Goal: Task Accomplishment & Management: Manage account settings

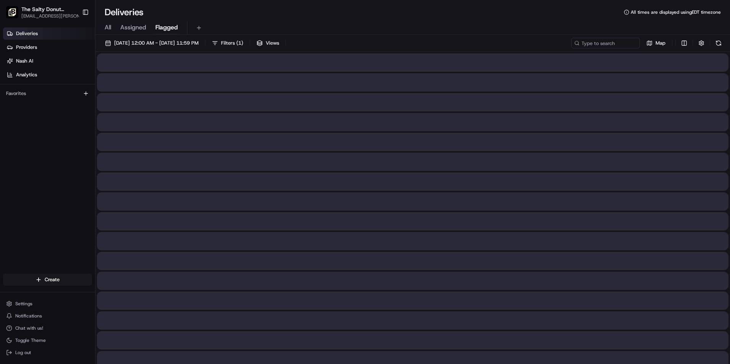
click at [163, 30] on span "Flagged" at bounding box center [166, 27] width 23 height 9
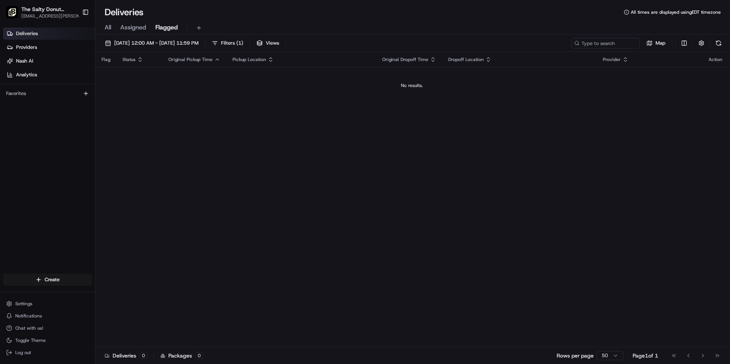
click at [138, 29] on span "Assigned" at bounding box center [133, 27] width 26 height 9
click at [106, 25] on span "All" at bounding box center [108, 27] width 6 height 9
click at [701, 44] on button "button" at bounding box center [701, 43] width 11 height 11
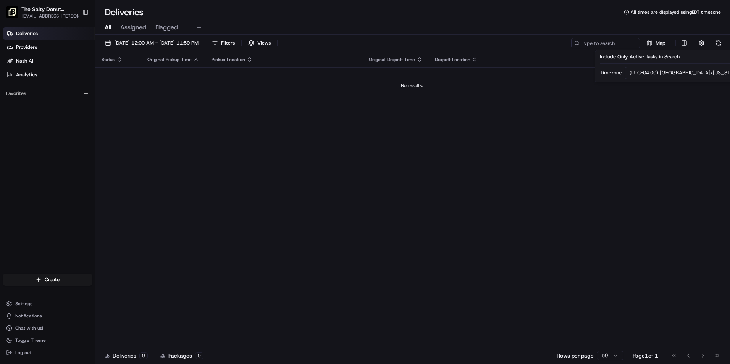
click at [200, 196] on div "Status Original Pickup Time Pickup Location Original Dropoff Time Dropoff Locat…" at bounding box center [411, 200] width 633 height 296
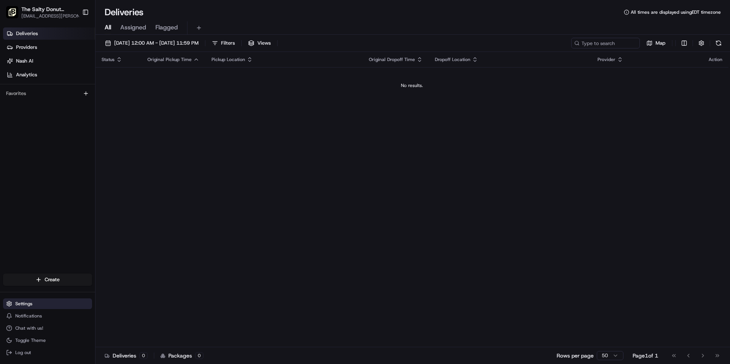
click at [57, 307] on button "Settings" at bounding box center [47, 304] width 89 height 11
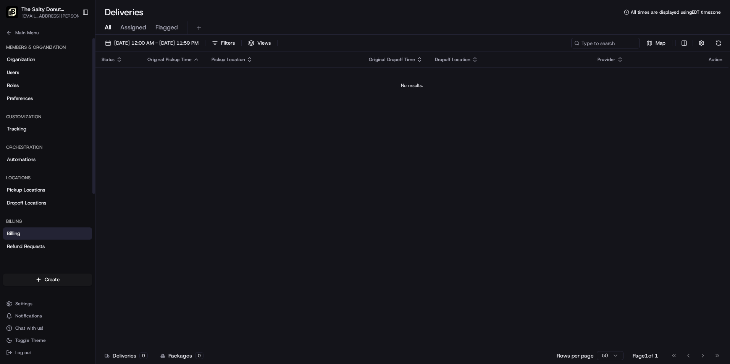
click at [16, 237] on span "Billing" at bounding box center [13, 233] width 13 height 7
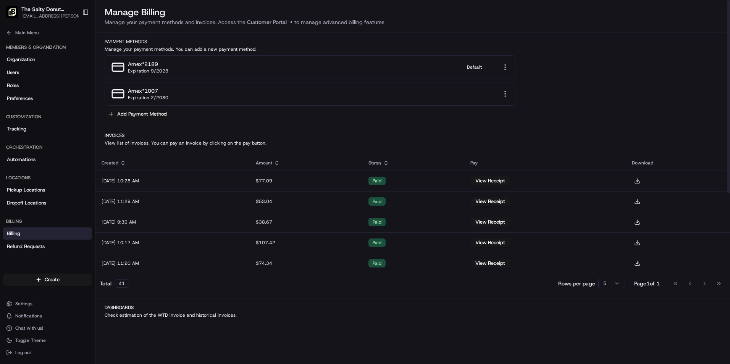
click at [149, 116] on button "Add Payment Method" at bounding box center [138, 114] width 66 height 11
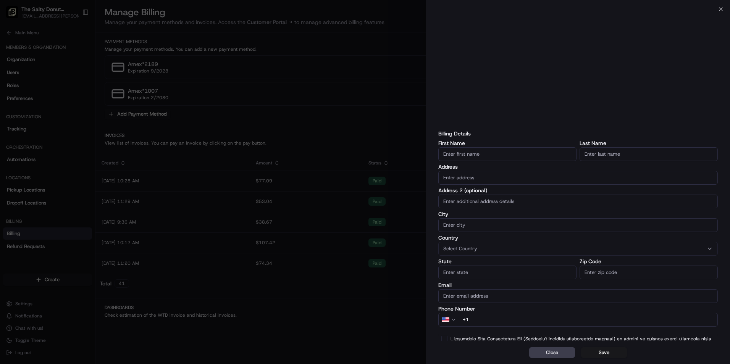
click at [481, 156] on input "First Name" at bounding box center [507, 154] width 138 height 14
type input "Salty Donut Operations LLC"
type input "[STREET_ADDRESS]"
type input "[GEOGRAPHIC_DATA]"
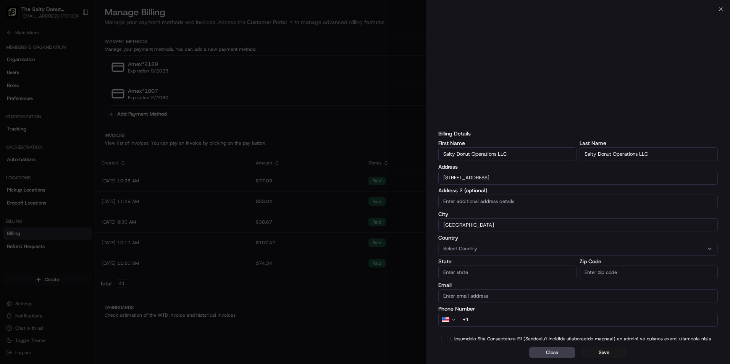
type input "FL"
type input "33134"
drag, startPoint x: 517, startPoint y: 173, endPoint x: 511, endPoint y: 172, distance: 6.2
click at [511, 172] on input "[STREET_ADDRESS]" at bounding box center [577, 178] width 279 height 14
drag, startPoint x: 511, startPoint y: 172, endPoint x: 420, endPoint y: 168, distance: 91.0
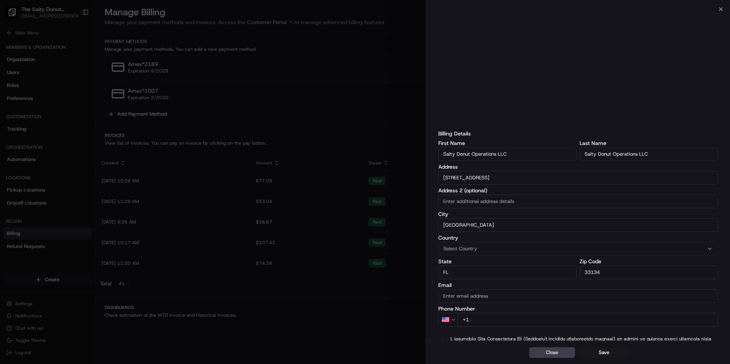
click at [420, 168] on body "The Salty Donut ([GEOGRAPHIC_DATA]) [EMAIL_ADDRESS][PERSON_NAME][DOMAIN_NAME] T…" at bounding box center [365, 182] width 730 height 364
click at [632, 194] on div "Address 2 (optional)" at bounding box center [577, 198] width 279 height 21
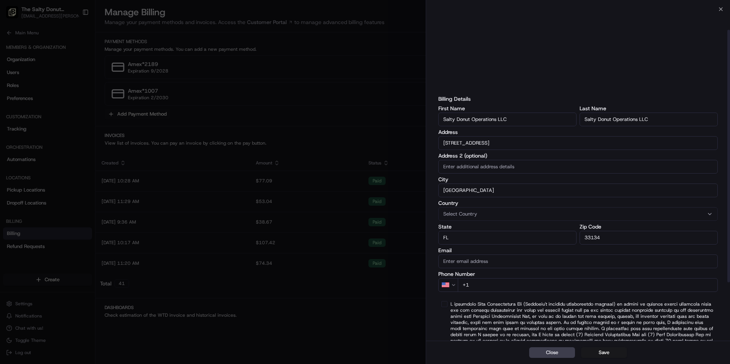
scroll to position [27, 0]
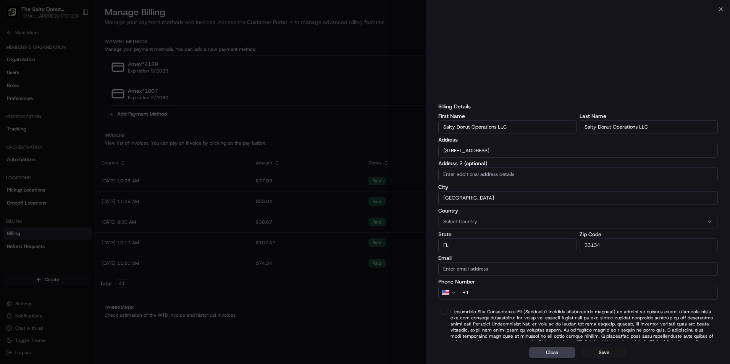
drag, startPoint x: 514, startPoint y: 147, endPoint x: 435, endPoint y: 147, distance: 78.7
click at [435, 147] on div "Billing Details First Name Salty Donut Operations LLC Last Name Salty Donut Ope…" at bounding box center [578, 199] width 304 height 435
type input "1319 [GEOGRAPHIC_DATA]"
type input "[EMAIL_ADDRESS][DOMAIN_NAME]"
click at [489, 296] on input "+1" at bounding box center [588, 293] width 260 height 14
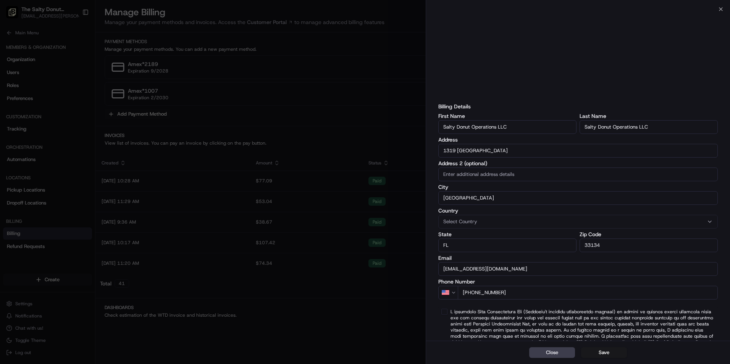
type input "[PHONE_NUMBER]"
click at [447, 311] on button "button" at bounding box center [444, 312] width 6 height 6
click at [596, 350] on button "Save" at bounding box center [604, 352] width 46 height 11
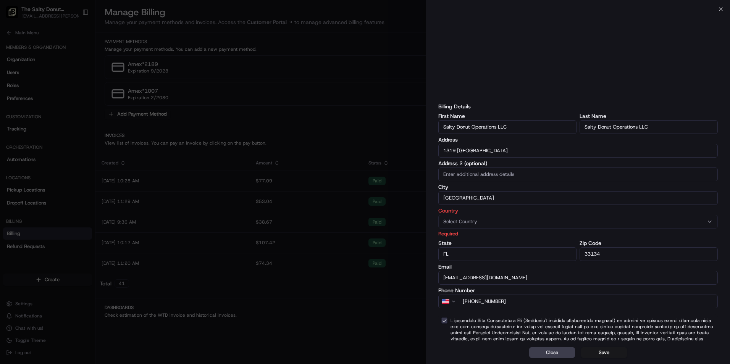
click at [494, 217] on button "Select Country" at bounding box center [577, 222] width 279 height 14
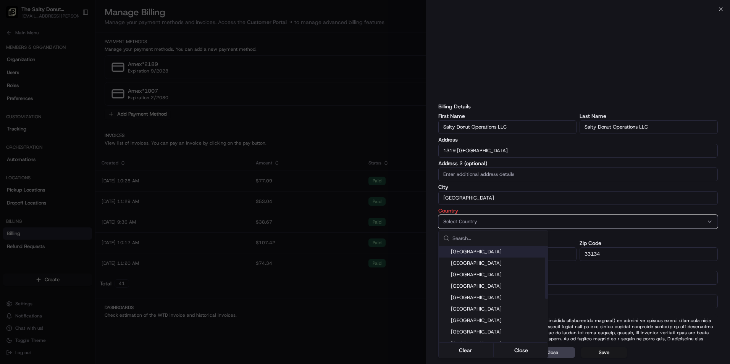
click at [480, 256] on div "[GEOGRAPHIC_DATA]" at bounding box center [493, 251] width 109 height 11
click at [520, 344] on div "Clear Close" at bounding box center [493, 351] width 108 height 14
click at [522, 356] on div "Clear Close" at bounding box center [493, 351] width 108 height 14
click at [522, 349] on button "Close" at bounding box center [521, 350] width 52 height 11
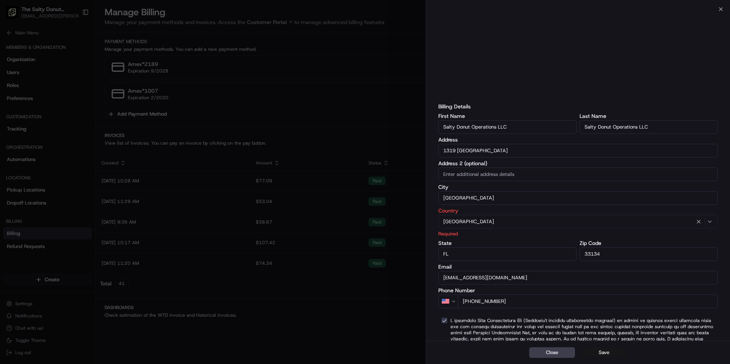
click at [602, 353] on button "Save" at bounding box center [604, 352] width 46 height 11
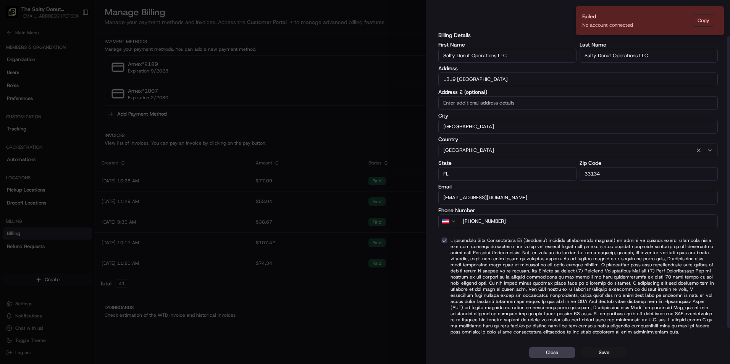
scroll to position [45, 0]
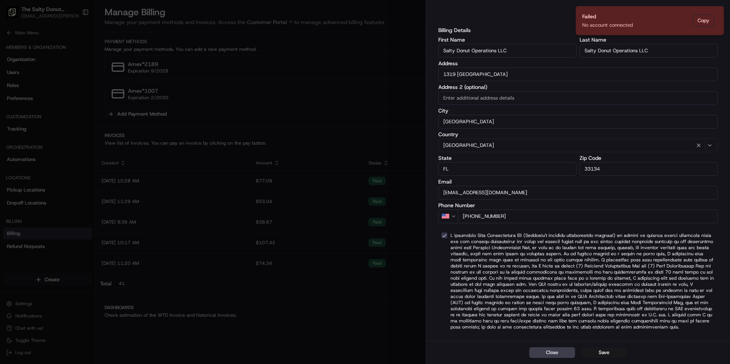
drag, startPoint x: 522, startPoint y: 192, endPoint x: 421, endPoint y: 177, distance: 101.6
click at [421, 177] on body "The Salty Donut ([GEOGRAPHIC_DATA]) [EMAIL_ADDRESS][PERSON_NAME][DOMAIN_NAME] T…" at bounding box center [365, 182] width 730 height 364
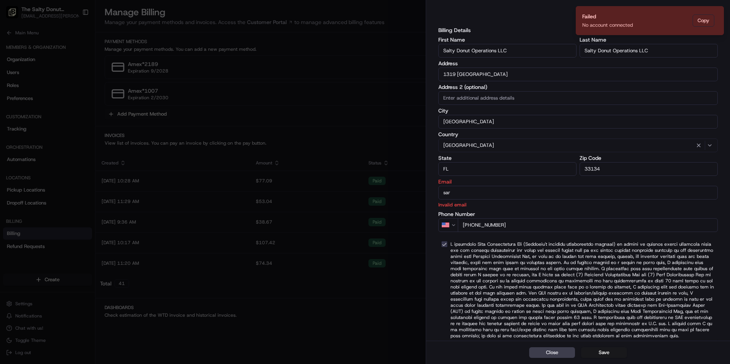
click at [639, 350] on div "Close Save" at bounding box center [578, 352] width 304 height 23
click at [483, 192] on input "sar" at bounding box center [577, 193] width 279 height 14
type input "[EMAIL_ADDRESS][PERSON_NAME][DOMAIN_NAME]"
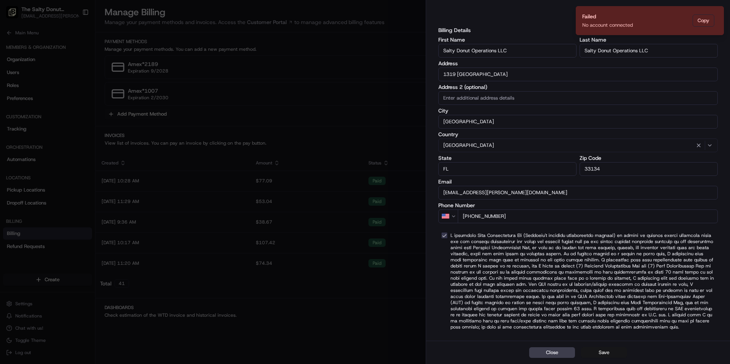
click at [605, 354] on button "Save" at bounding box center [604, 352] width 46 height 11
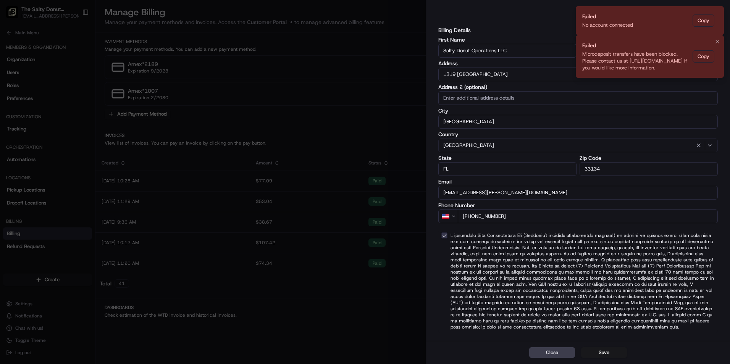
click at [657, 65] on div "Microdeposit transfers have been blocked. Please contact us at [URL][DOMAIN_NAM…" at bounding box center [635, 61] width 107 height 21
click at [632, 66] on div "Microdeposit transfers have been blocked. Please contact us at [URL][DOMAIN_NAM…" at bounding box center [635, 61] width 107 height 21
click at [639, 65] on div "Microdeposit transfers have been blocked. Please contact us at [URL][DOMAIN_NAM…" at bounding box center [635, 61] width 107 height 21
click at [707, 57] on button "Copy" at bounding box center [704, 56] width 22 height 12
click at [706, 57] on button "Copy" at bounding box center [704, 56] width 22 height 12
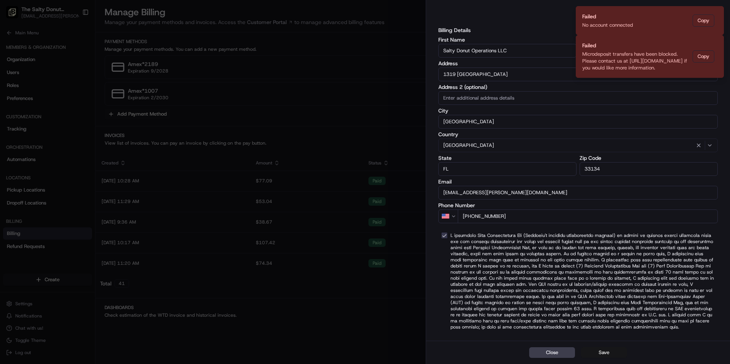
click at [606, 355] on button "Save" at bounding box center [604, 352] width 46 height 11
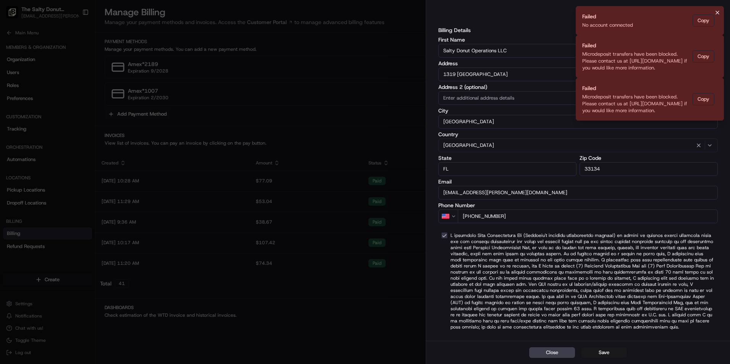
click at [717, 14] on icon "Notifications (F8)" at bounding box center [717, 13] width 6 height 6
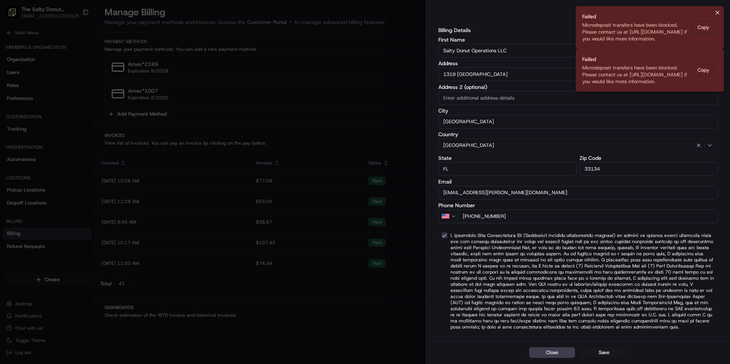
click at [717, 10] on icon "Notifications (F8)" at bounding box center [717, 13] width 6 height 6
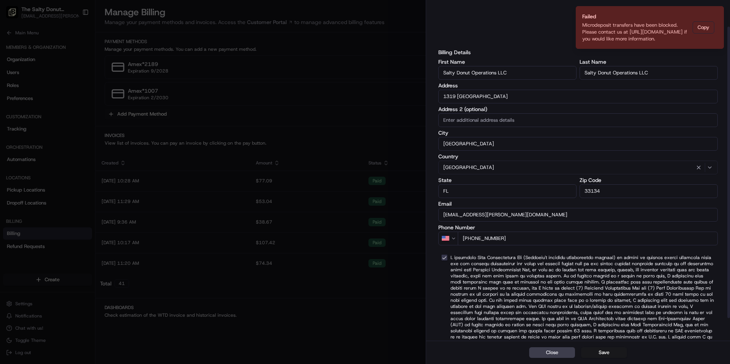
scroll to position [20, 0]
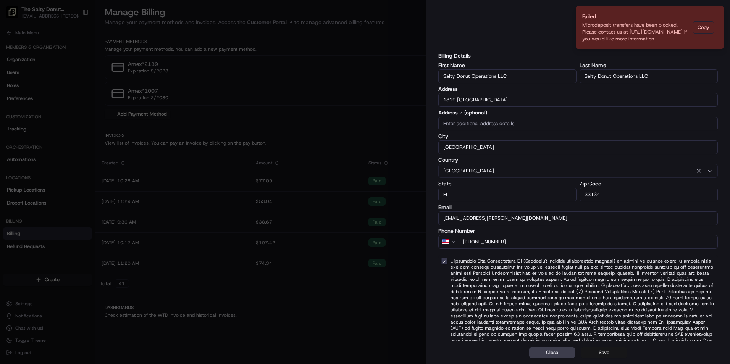
click at [597, 351] on button "Save" at bounding box center [604, 352] width 46 height 11
click at [552, 356] on button "Close" at bounding box center [552, 352] width 46 height 11
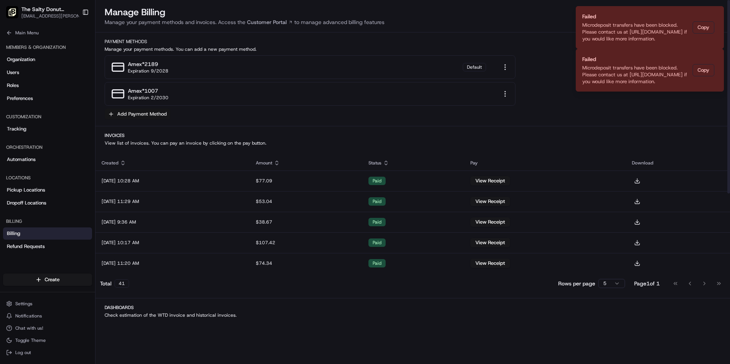
click at [116, 116] on button "Add Payment Method" at bounding box center [138, 114] width 66 height 11
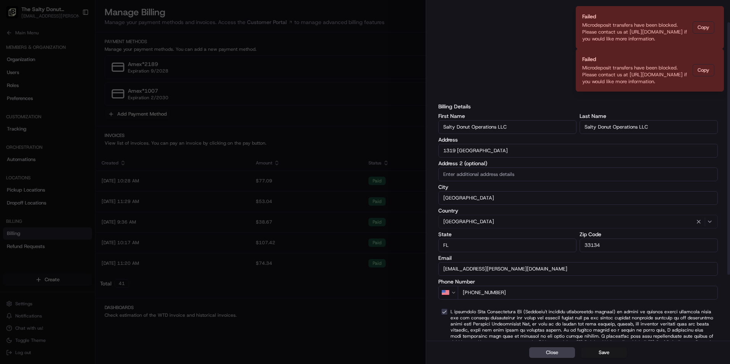
scroll to position [0, 0]
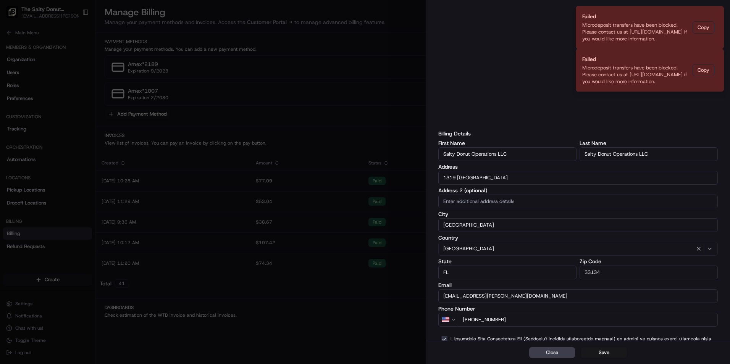
click at [362, 9] on div at bounding box center [365, 182] width 730 height 364
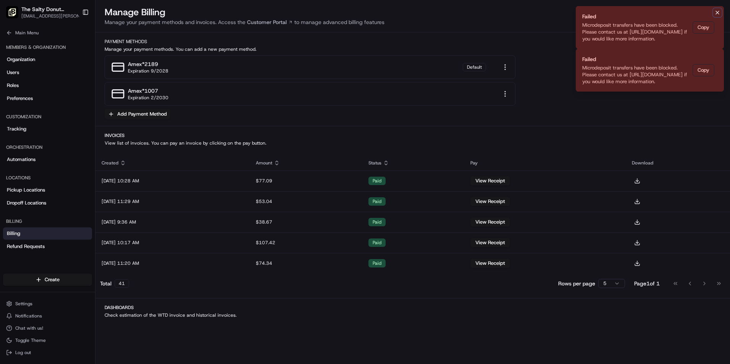
click at [718, 16] on button "Notifications (F8)" at bounding box center [717, 12] width 9 height 9
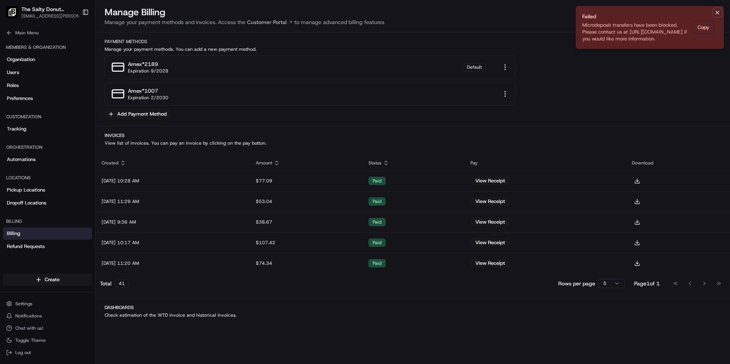
click at [715, 13] on icon "Notifications (F8)" at bounding box center [717, 13] width 6 height 6
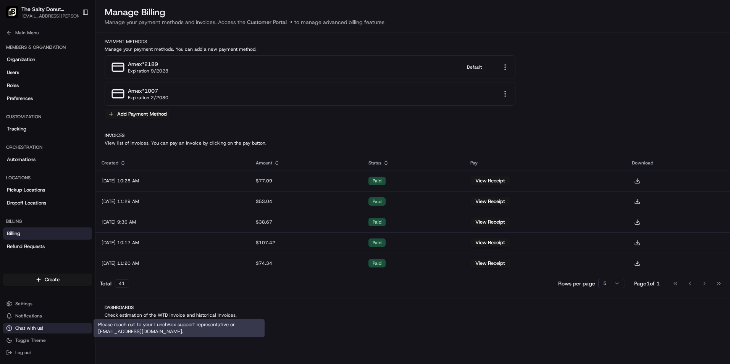
click at [37, 327] on span "Chat with us!" at bounding box center [29, 328] width 28 height 6
drag, startPoint x: 21, startPoint y: 327, endPoint x: 5, endPoint y: 327, distance: 16.0
click at [20, 327] on span "Chat with us!" at bounding box center [29, 328] width 28 height 6
click at [8, 328] on icon at bounding box center [9, 328] width 6 height 6
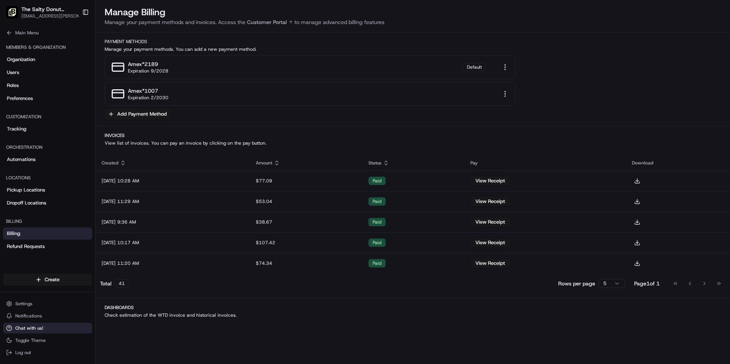
click at [8, 328] on icon at bounding box center [9, 328] width 6 height 6
click at [16, 329] on span "Chat with us!" at bounding box center [29, 328] width 28 height 6
click at [37, 315] on span "Notifications" at bounding box center [28, 316] width 27 height 6
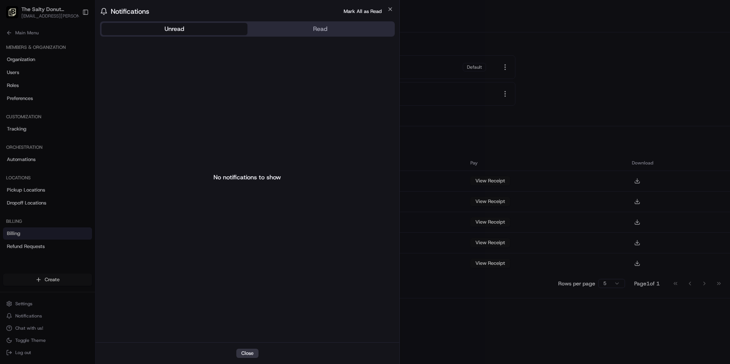
click at [246, 357] on button "Close" at bounding box center [247, 353] width 22 height 9
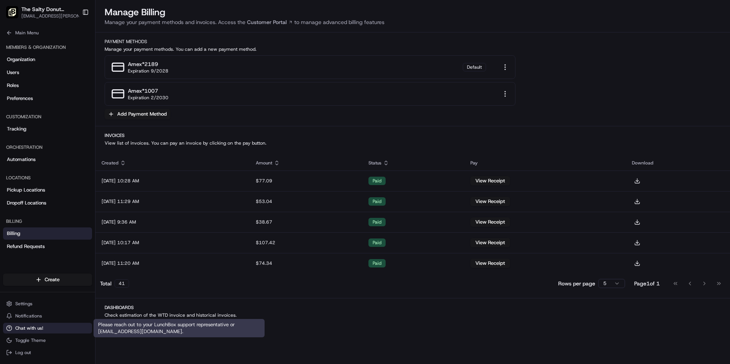
click at [38, 324] on button "Chat with us!" at bounding box center [47, 328] width 89 height 11
